Goal: Browse casually

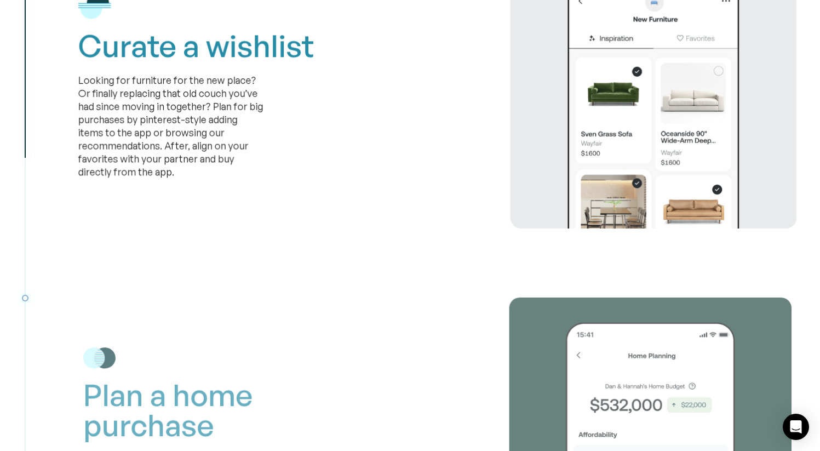
scroll to position [2840, 0]
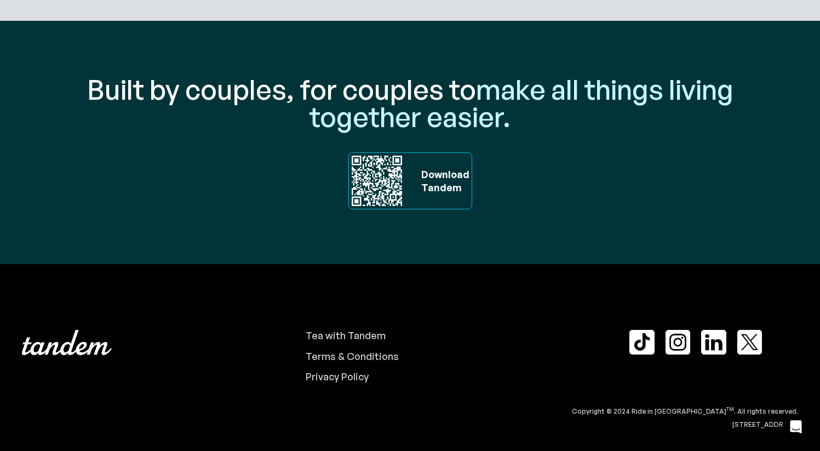
scroll to position [3711, 0]
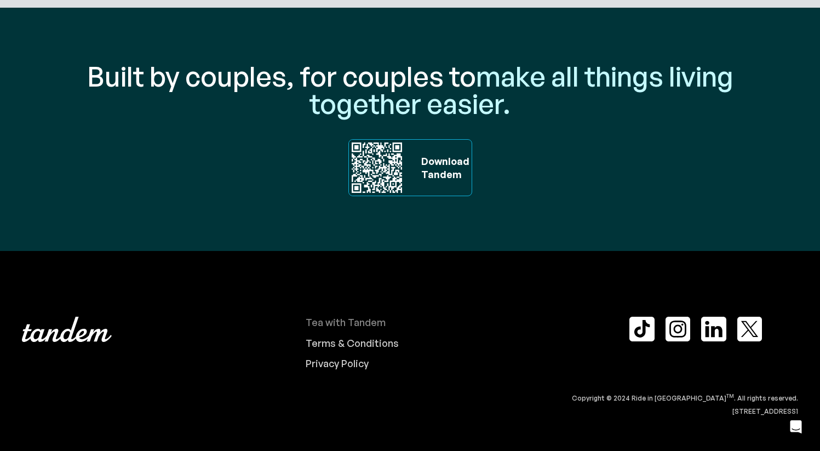
click at [340, 320] on div "Tea with Tandem" at bounding box center [345, 322] width 80 height 12
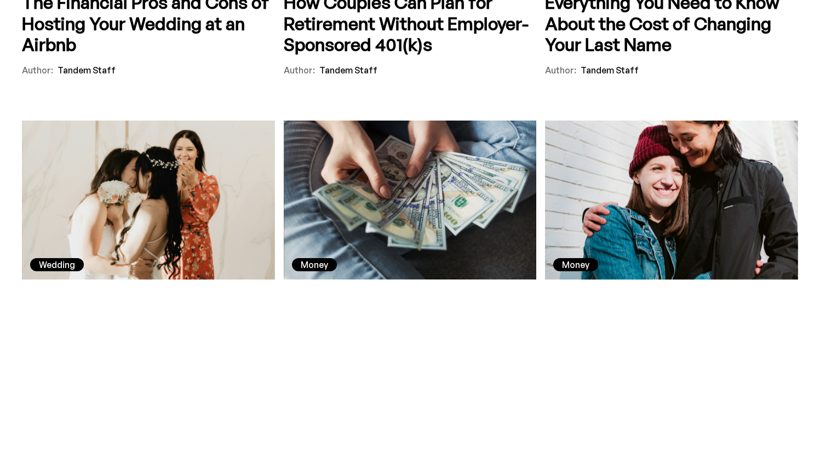
scroll to position [531, 0]
